Goal: Task Accomplishment & Management: Complete application form

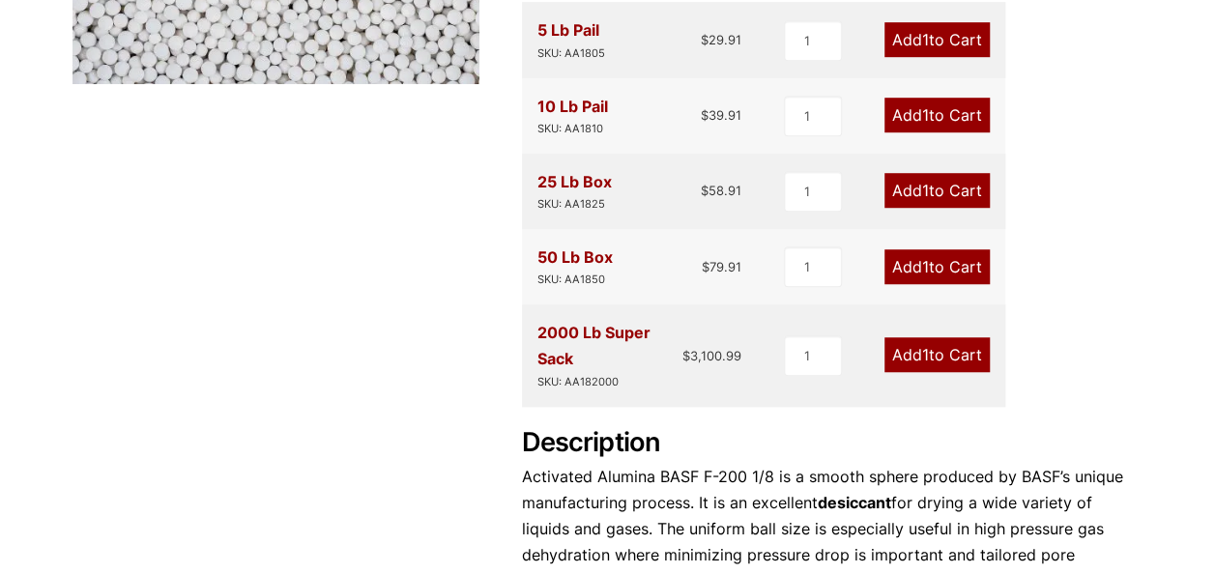
scroll to position [677, 0]
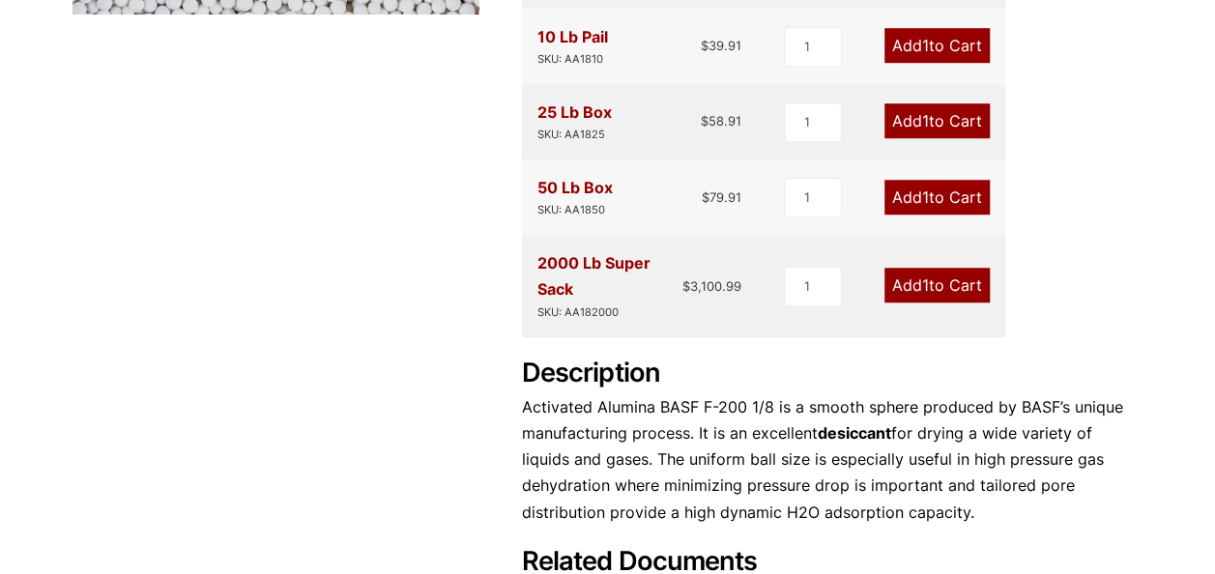
click at [934, 288] on link "Add 1 to Cart" at bounding box center [936, 285] width 105 height 35
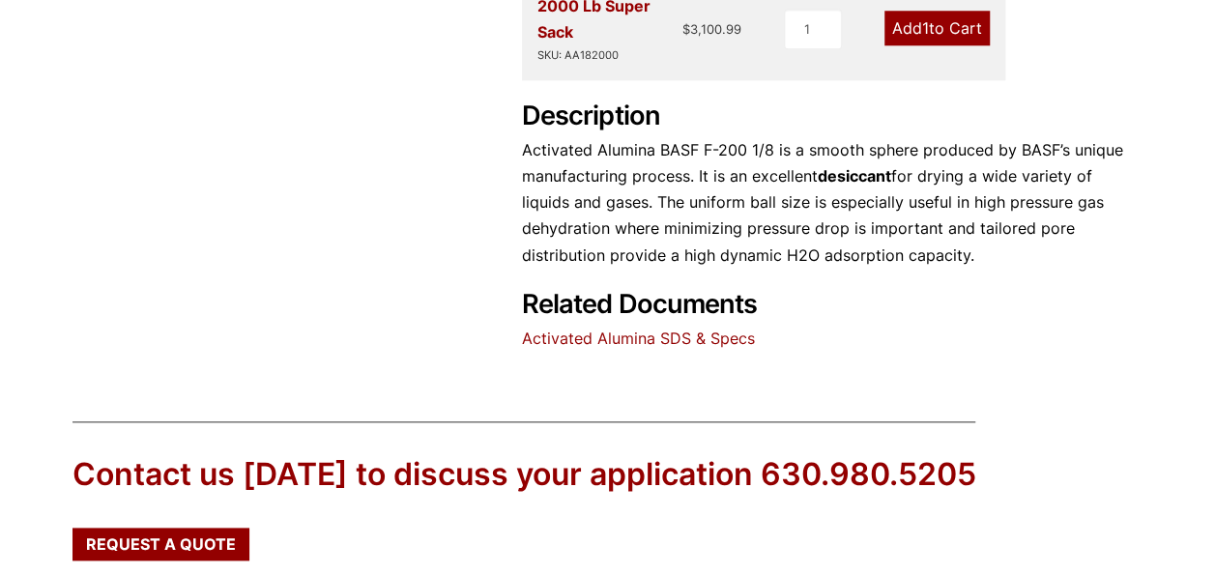
scroll to position [791, 0]
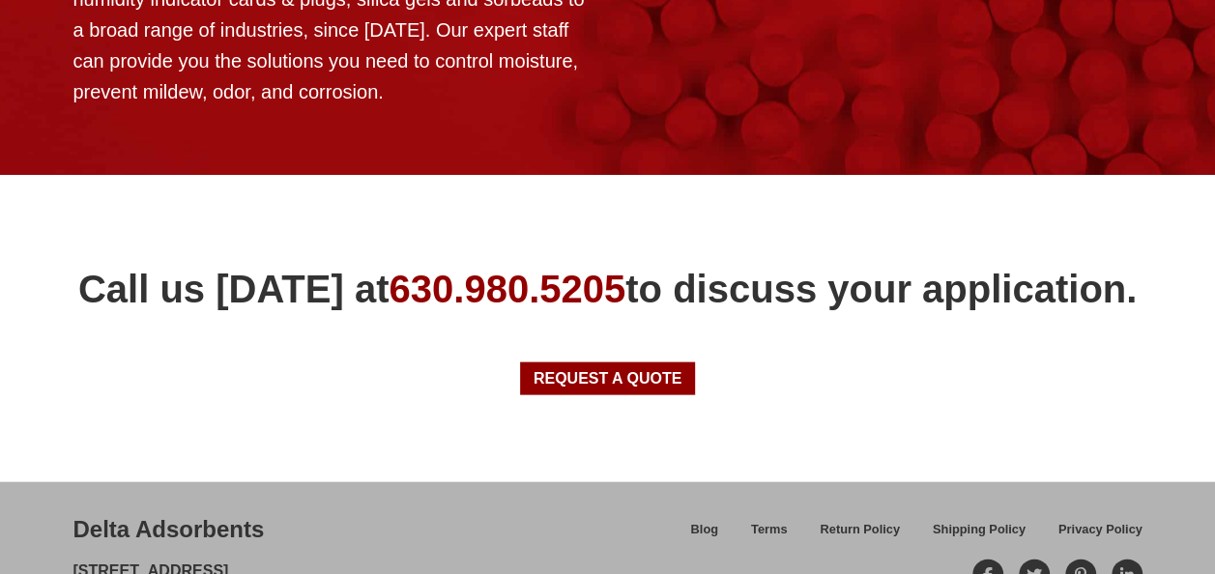
scroll to position [2053, 0]
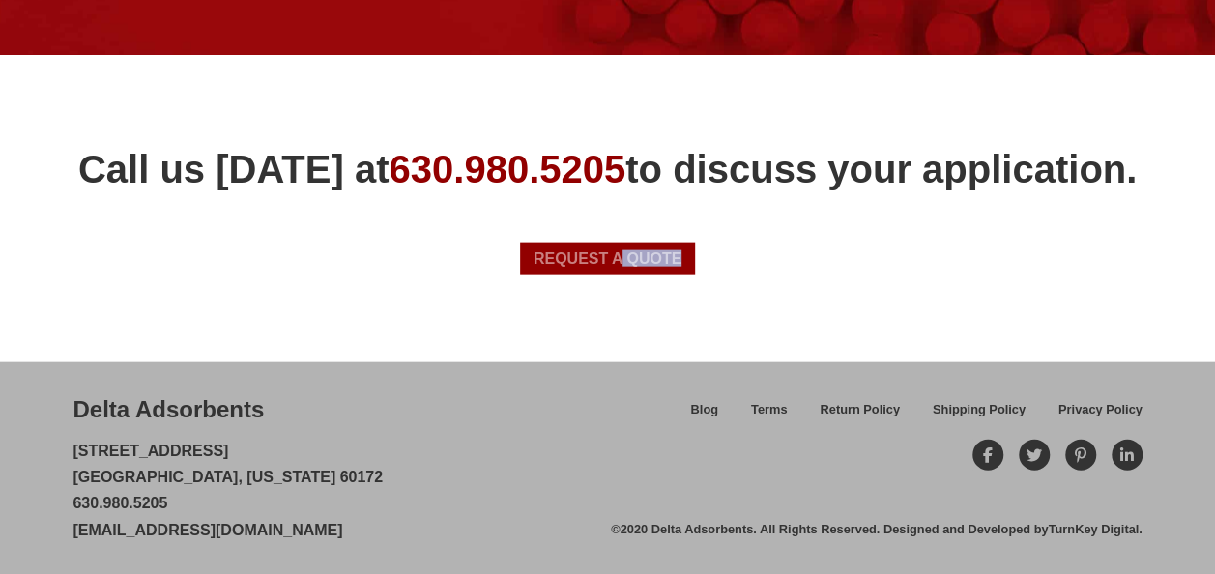
drag, startPoint x: 617, startPoint y: 284, endPoint x: 619, endPoint y: 263, distance: 21.4
click at [619, 263] on div "Call us [DATE] at [PHONE_NUMBER] to discuss your application. Request a Quote" at bounding box center [607, 208] width 1215 height 307
drag, startPoint x: 619, startPoint y: 263, endPoint x: 587, endPoint y: 263, distance: 31.9
click at [587, 263] on span "Request a Quote" at bounding box center [608, 258] width 149 height 15
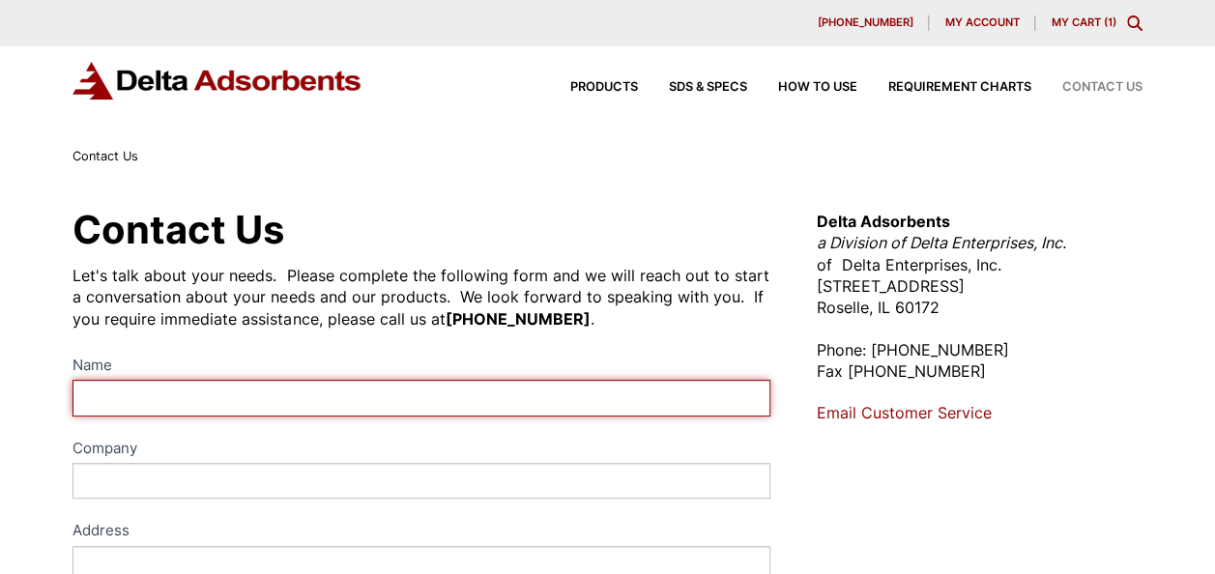
click at [227, 414] on input "Name" at bounding box center [420, 398] width 697 height 36
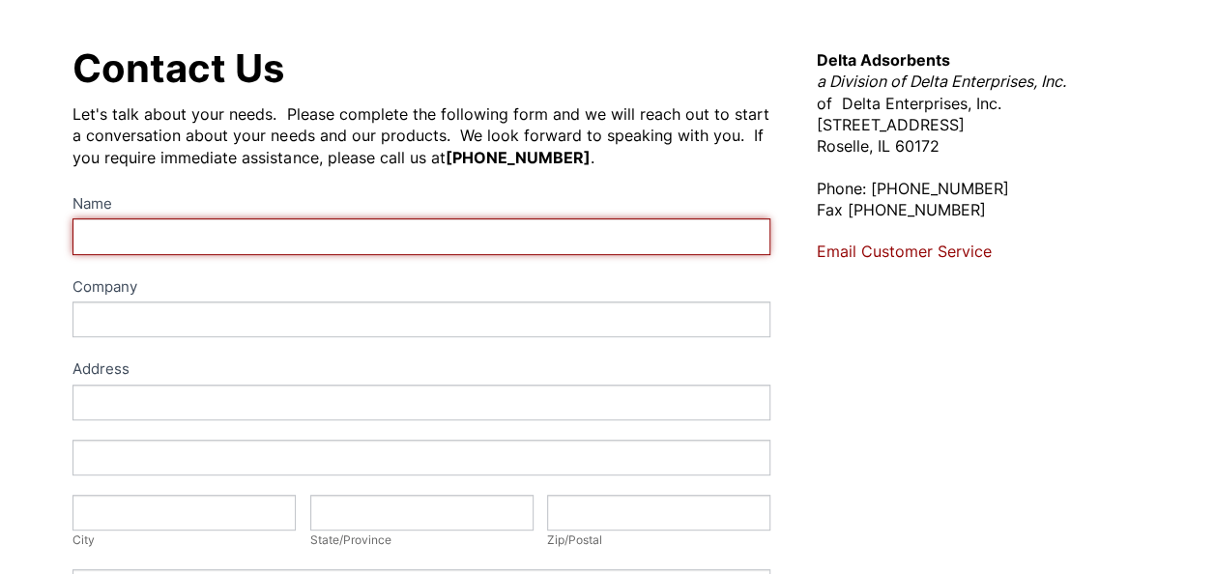
scroll to position [193, 0]
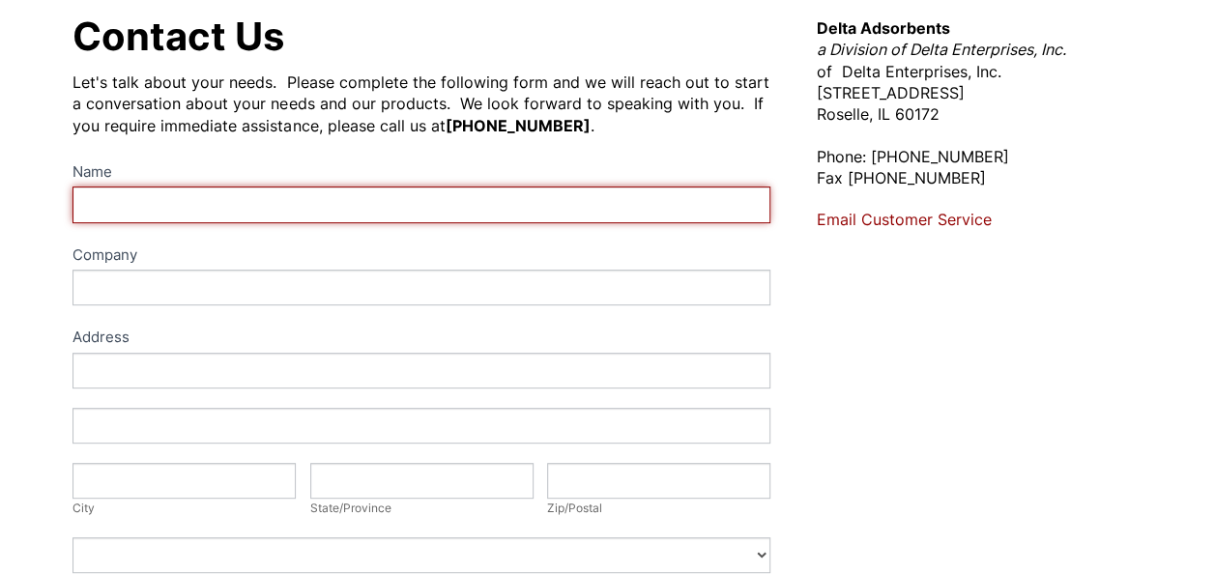
click at [172, 211] on input "Name" at bounding box center [420, 205] width 697 height 36
type input "WONG MING FEI"
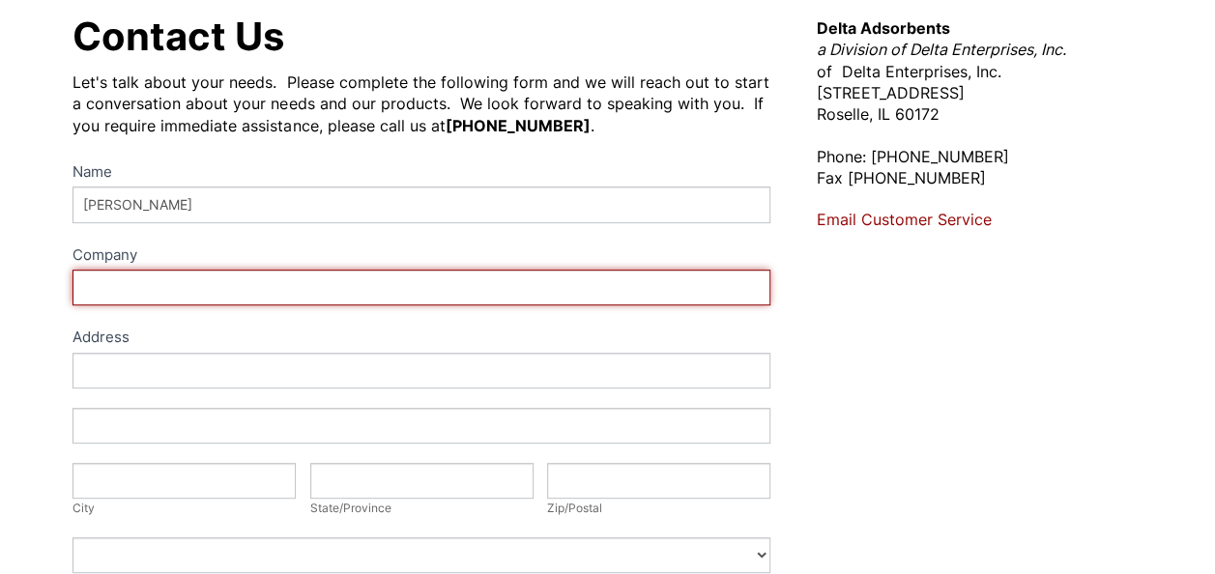
type input "AmazingAir Pte Ltd"
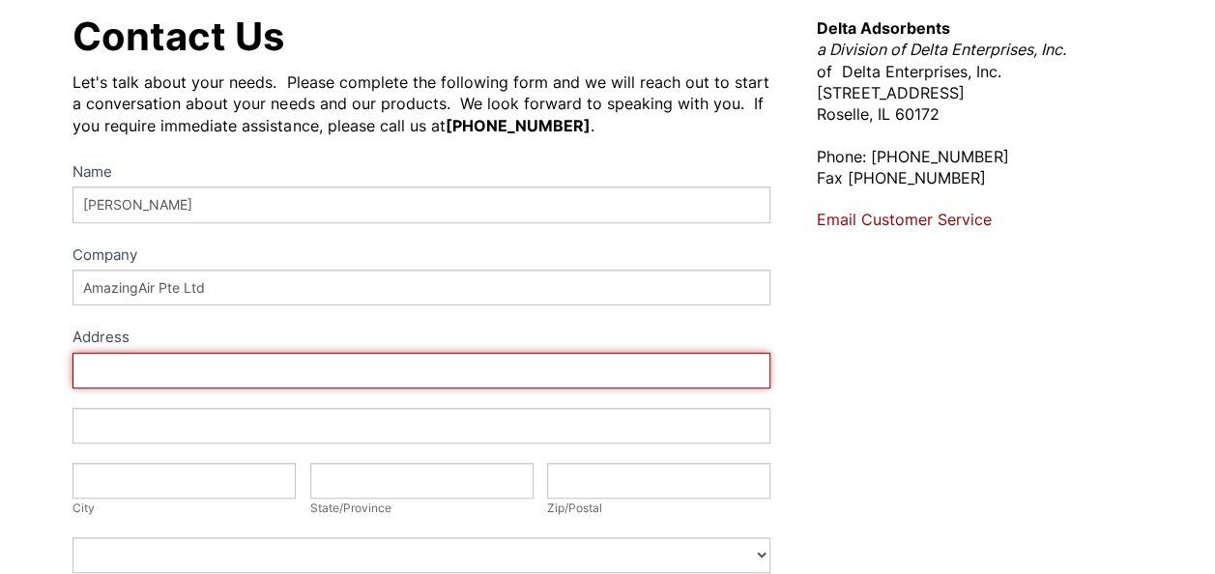
type input "51 Changi Business Park Central #04-05 The Signature ,Singapore 486066"
type input "Singapore 486066"
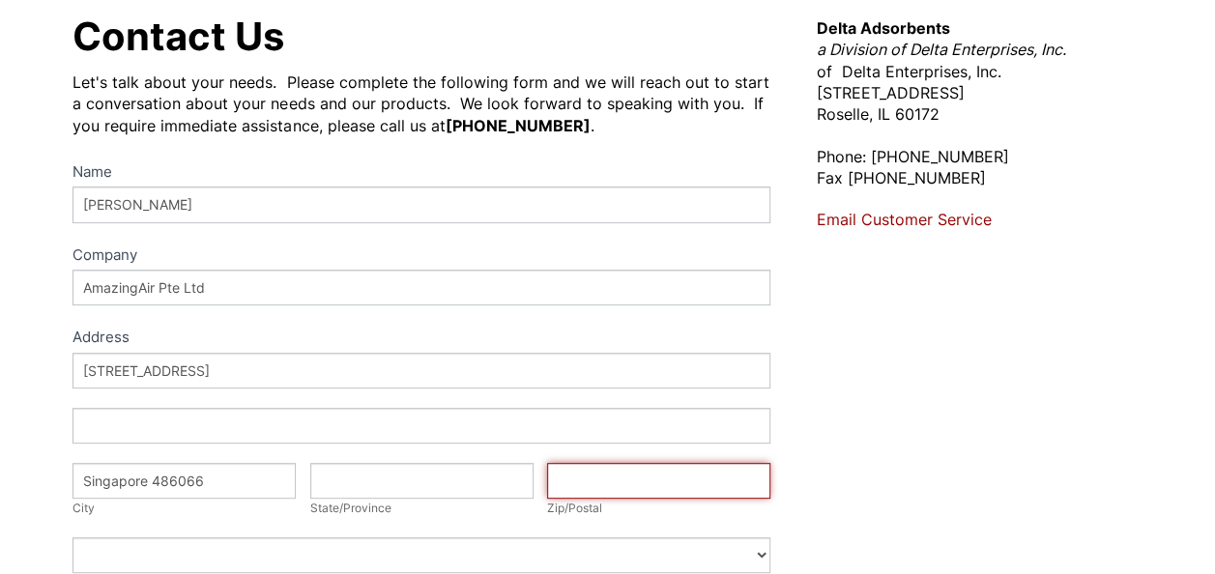
type input "486066"
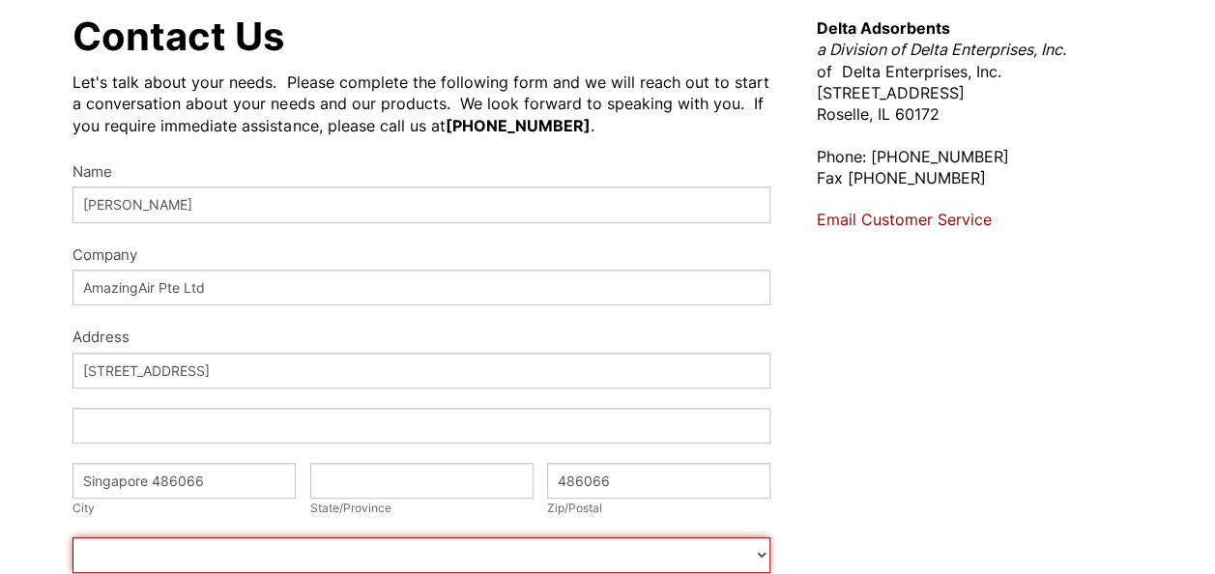
select select "Singapore"
type input "94382838"
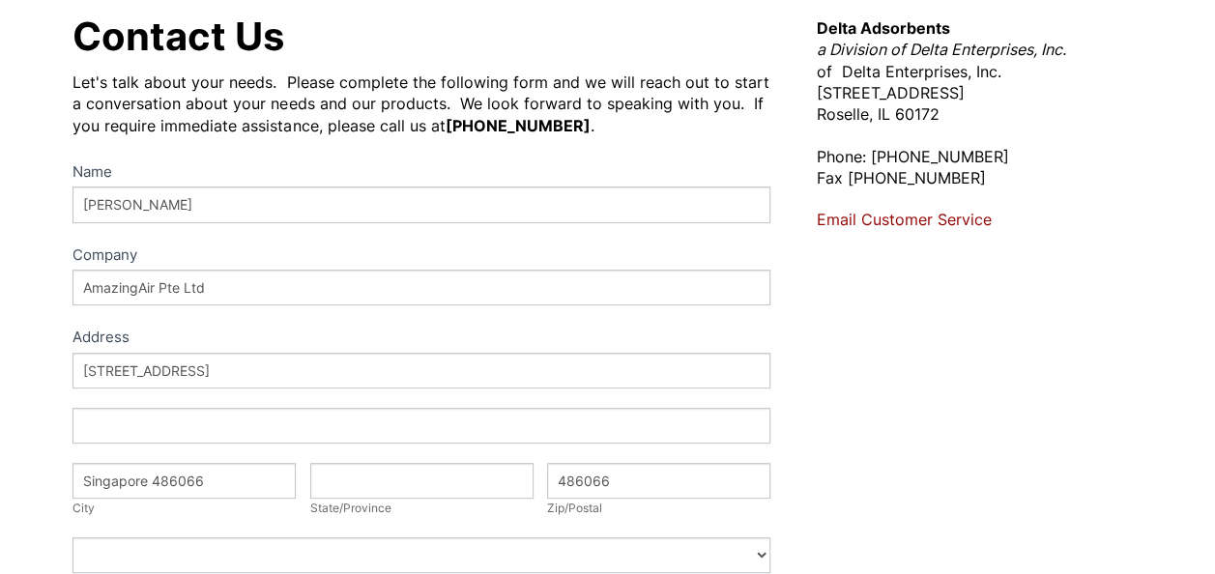
type input "mfwong@amazing-air.com"
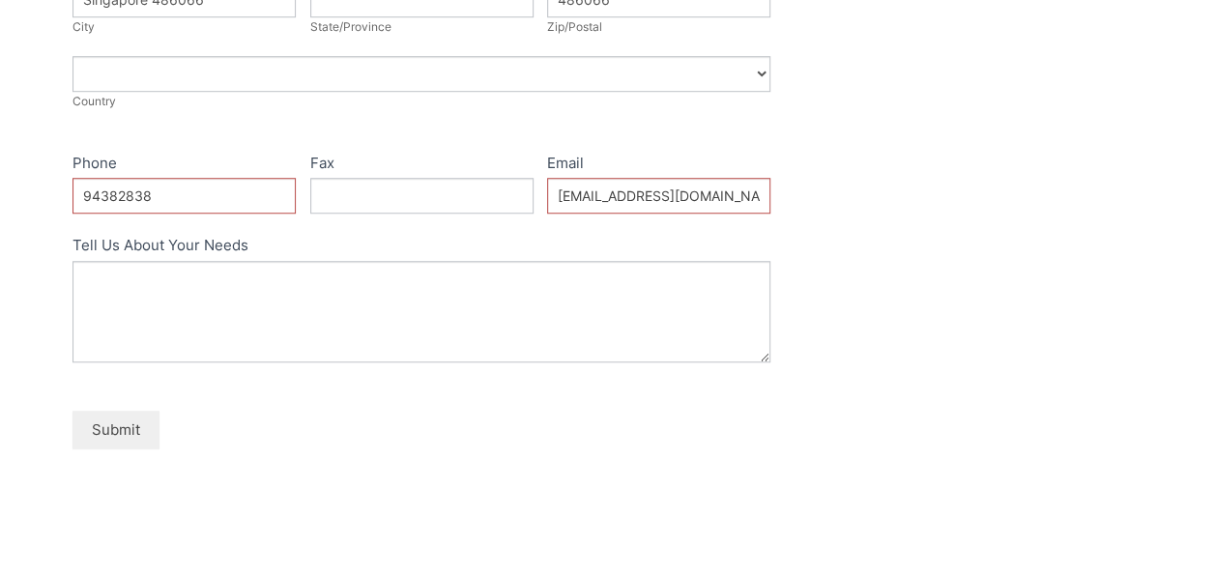
scroll to position [677, 0]
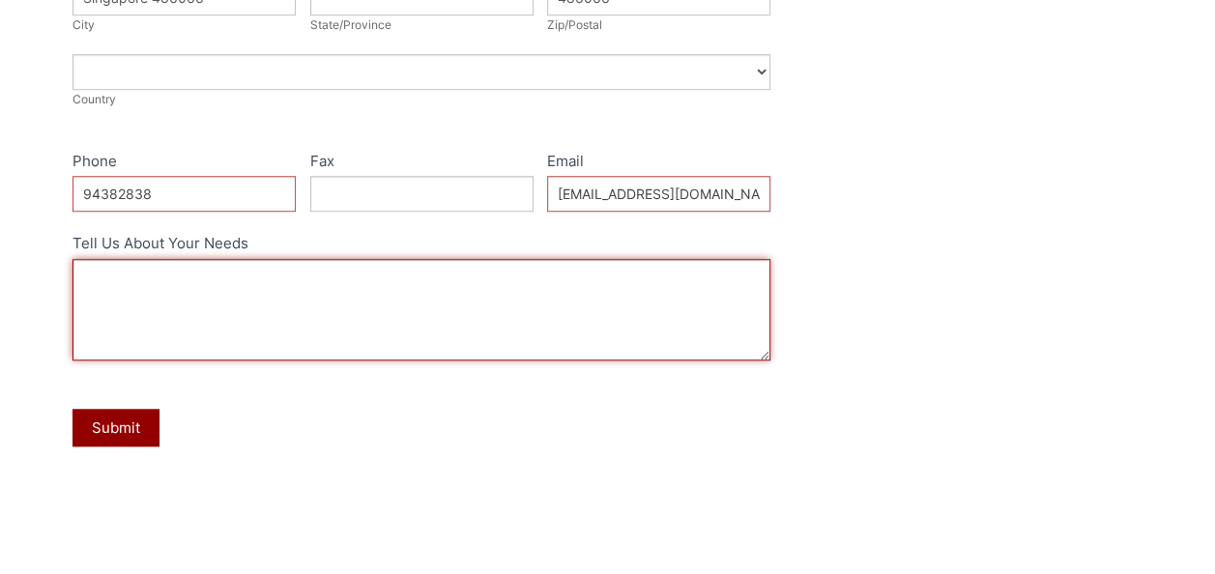
click at [191, 307] on textarea "Tell Us About Your Needs" at bounding box center [420, 309] width 697 height 101
click at [252, 279] on textarea "Can you please quote" at bounding box center [420, 309] width 697 height 101
paste textarea "1/8"-F200"
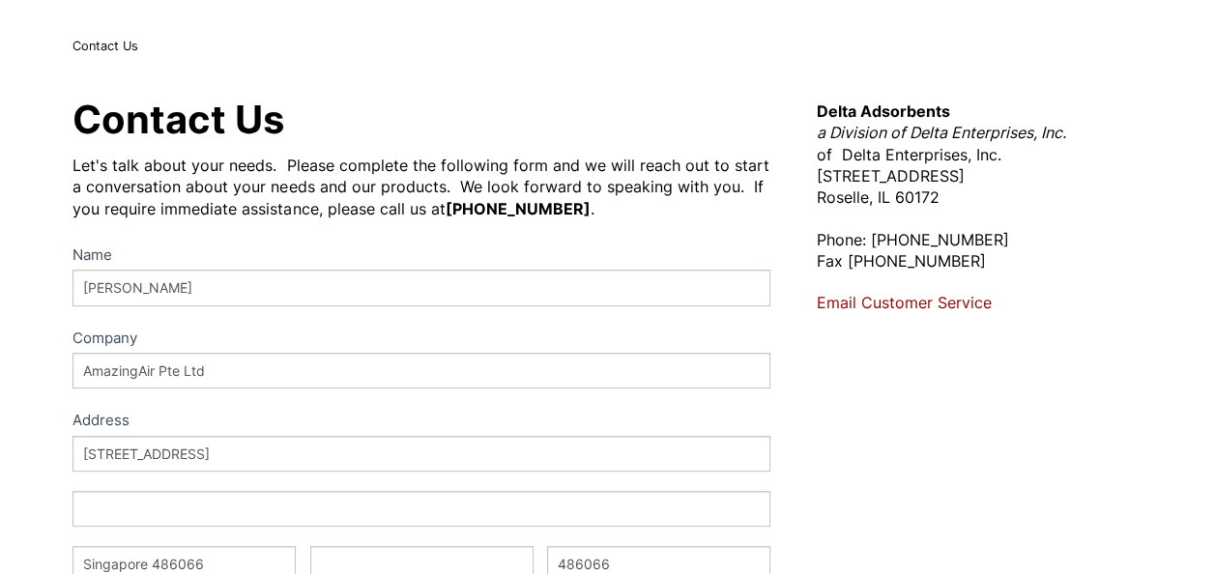
scroll to position [0, 0]
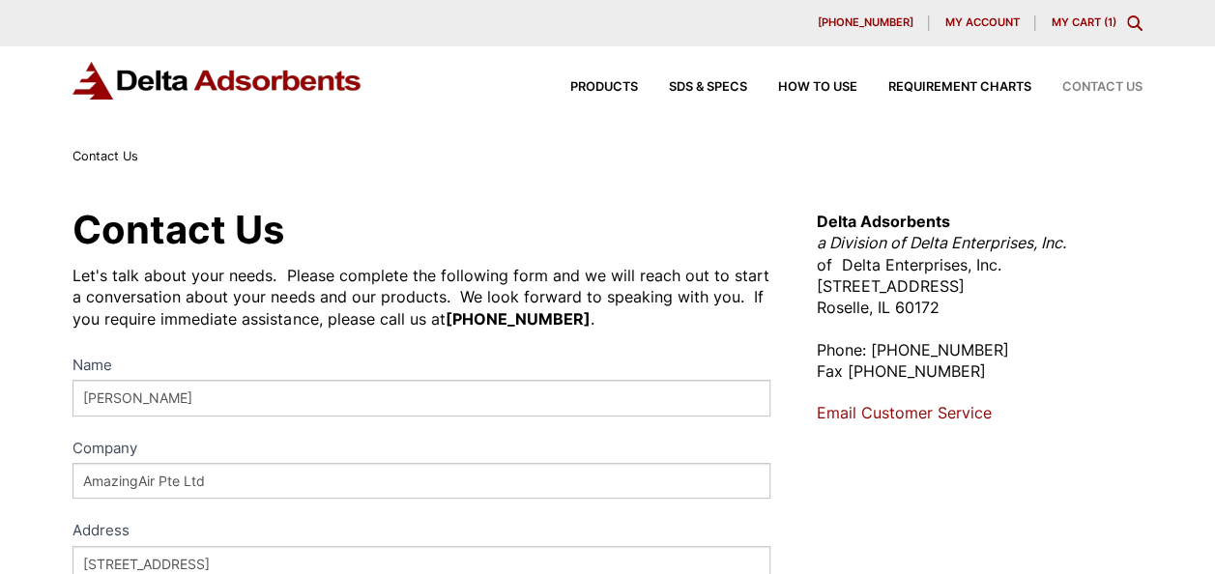
type textarea "Can you please quote 1/8"-F200 qty 4"
